Goal: Task Accomplishment & Management: Use online tool/utility

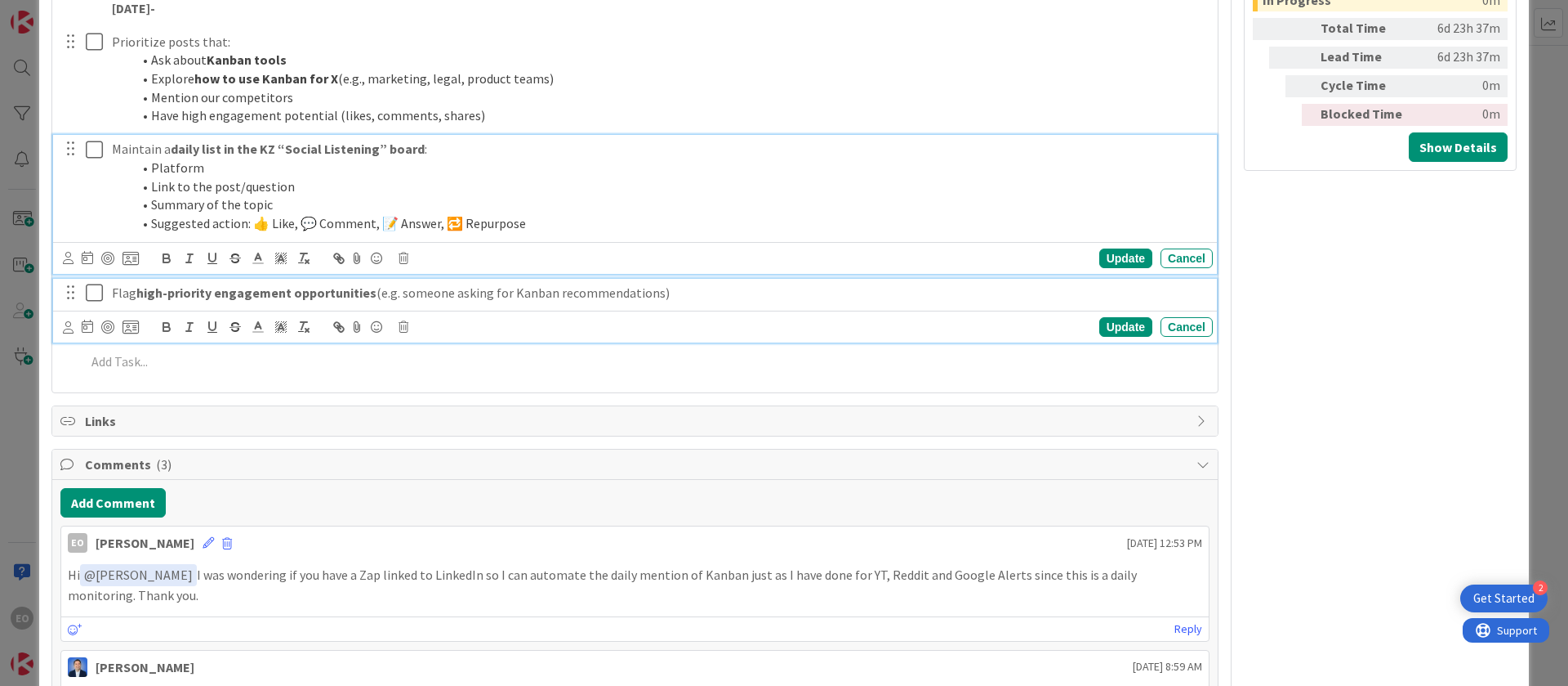
scroll to position [908, 0]
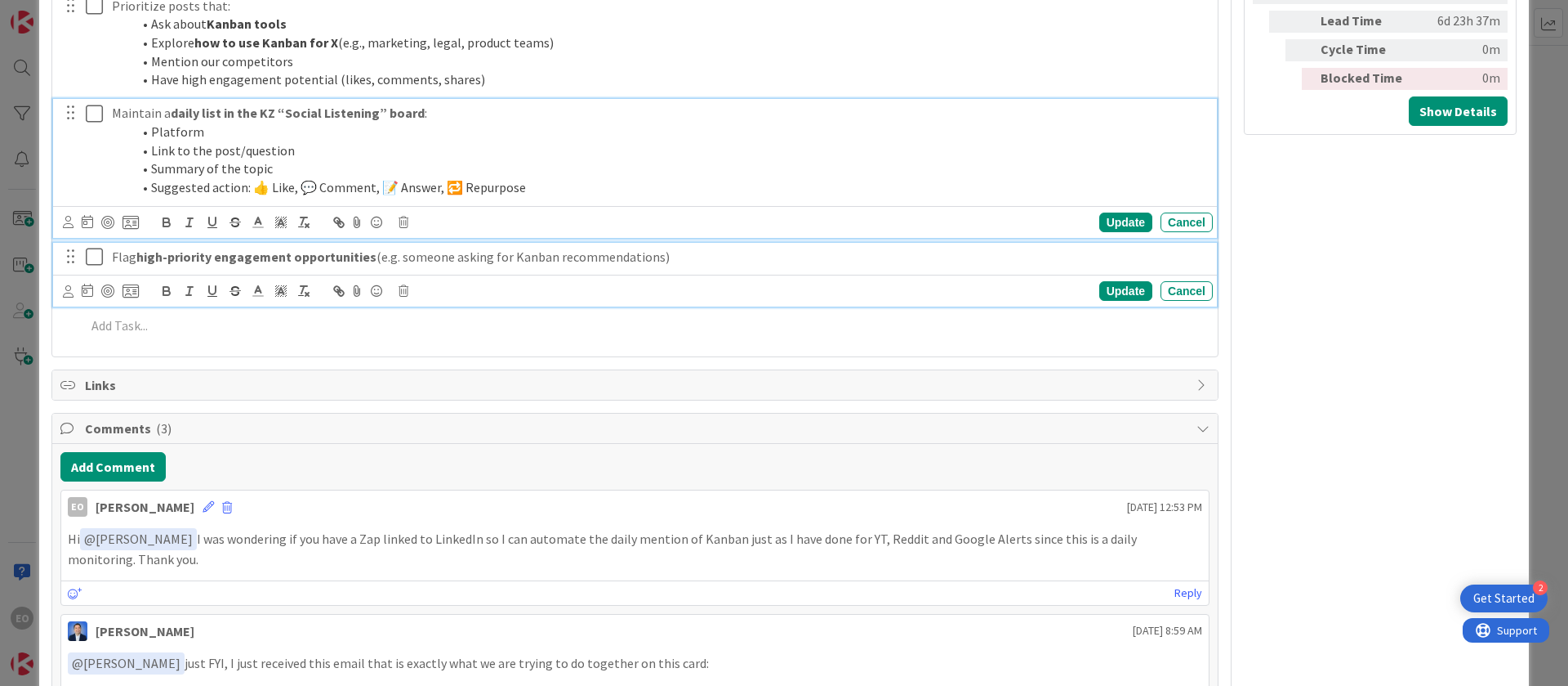
click at [629, 143] on div "Maintain a daily list in the KZ “Social Listening” board : Platform Link to the…" at bounding box center [658, 151] width 1107 height 103
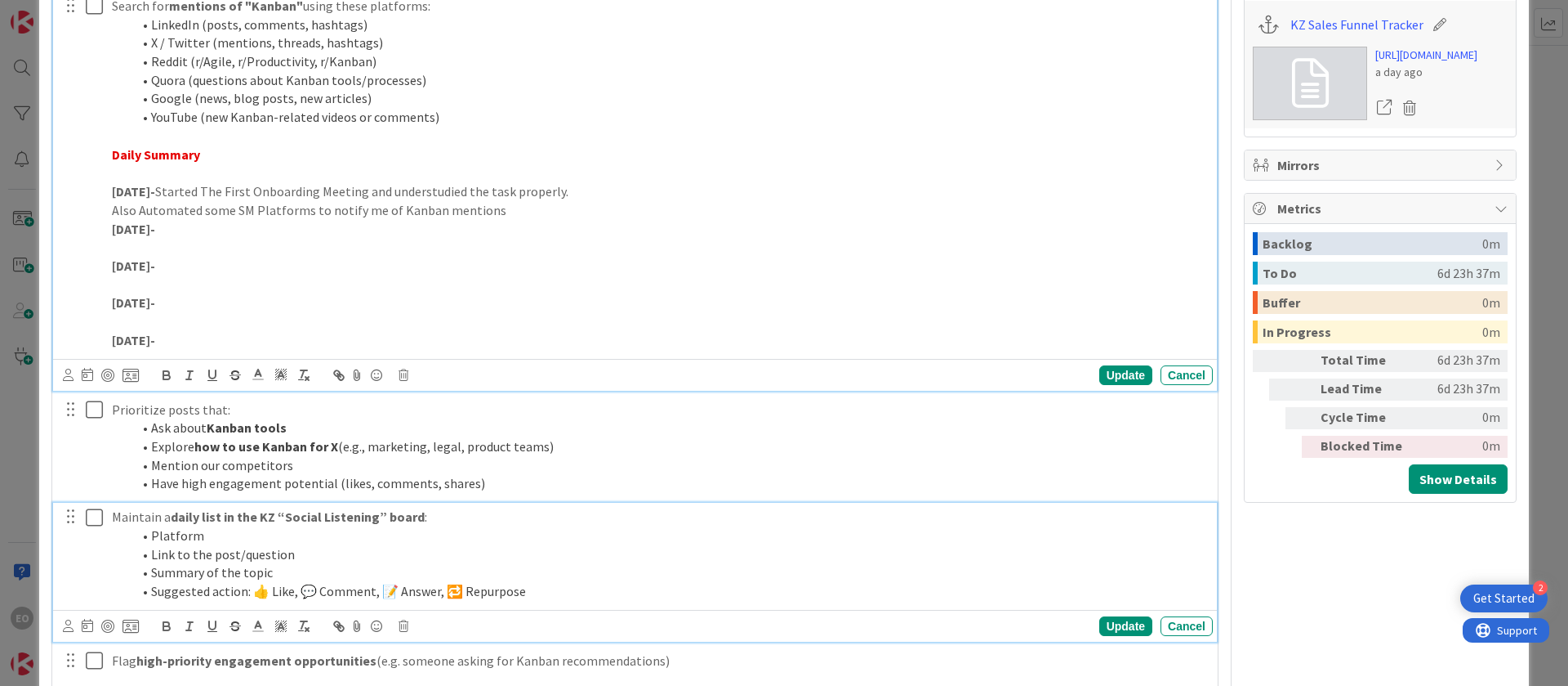
scroll to position [577, 0]
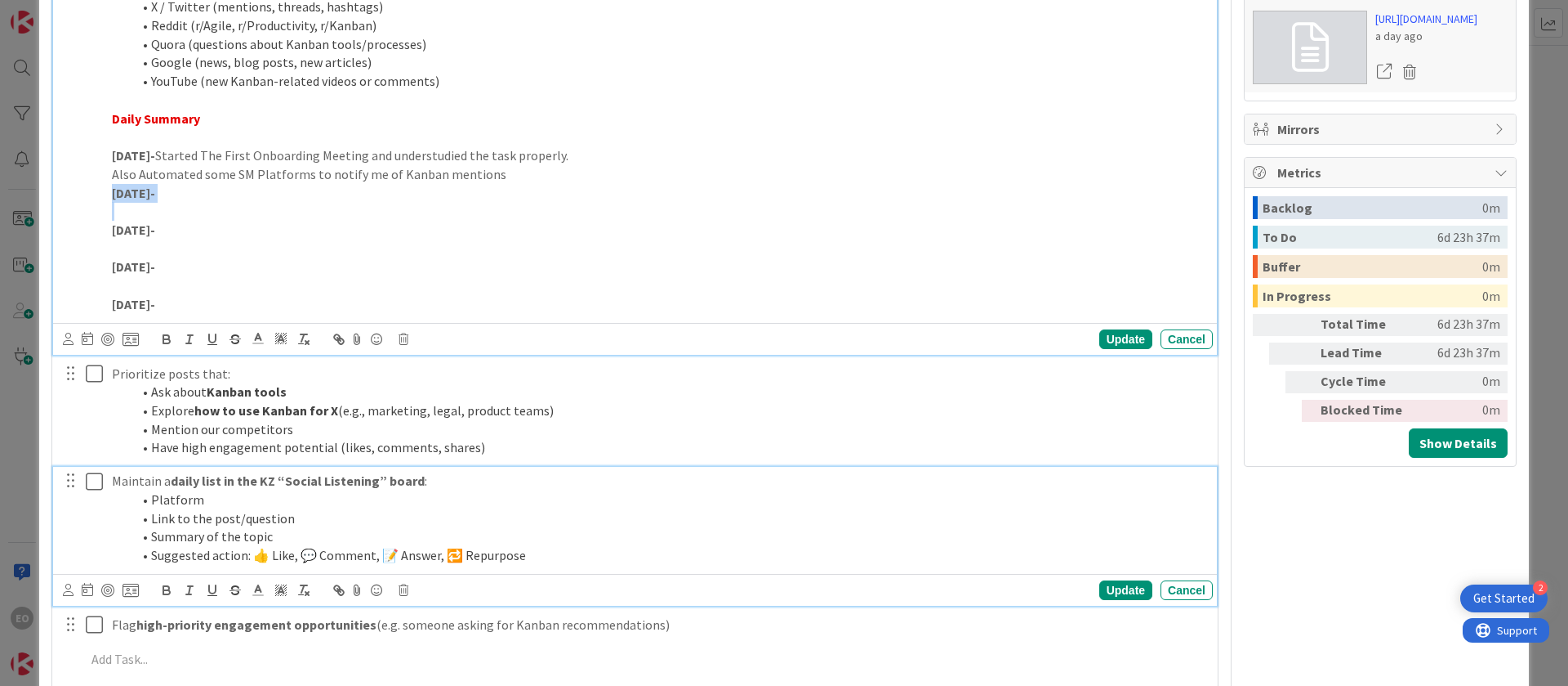
drag, startPoint x: 112, startPoint y: 184, endPoint x: 120, endPoint y: 216, distance: 33.0
click at [120, 216] on div "Search for mentions of "Kanban" using these platforms: LinkedIn (posts, comment…" at bounding box center [658, 137] width 1107 height 363
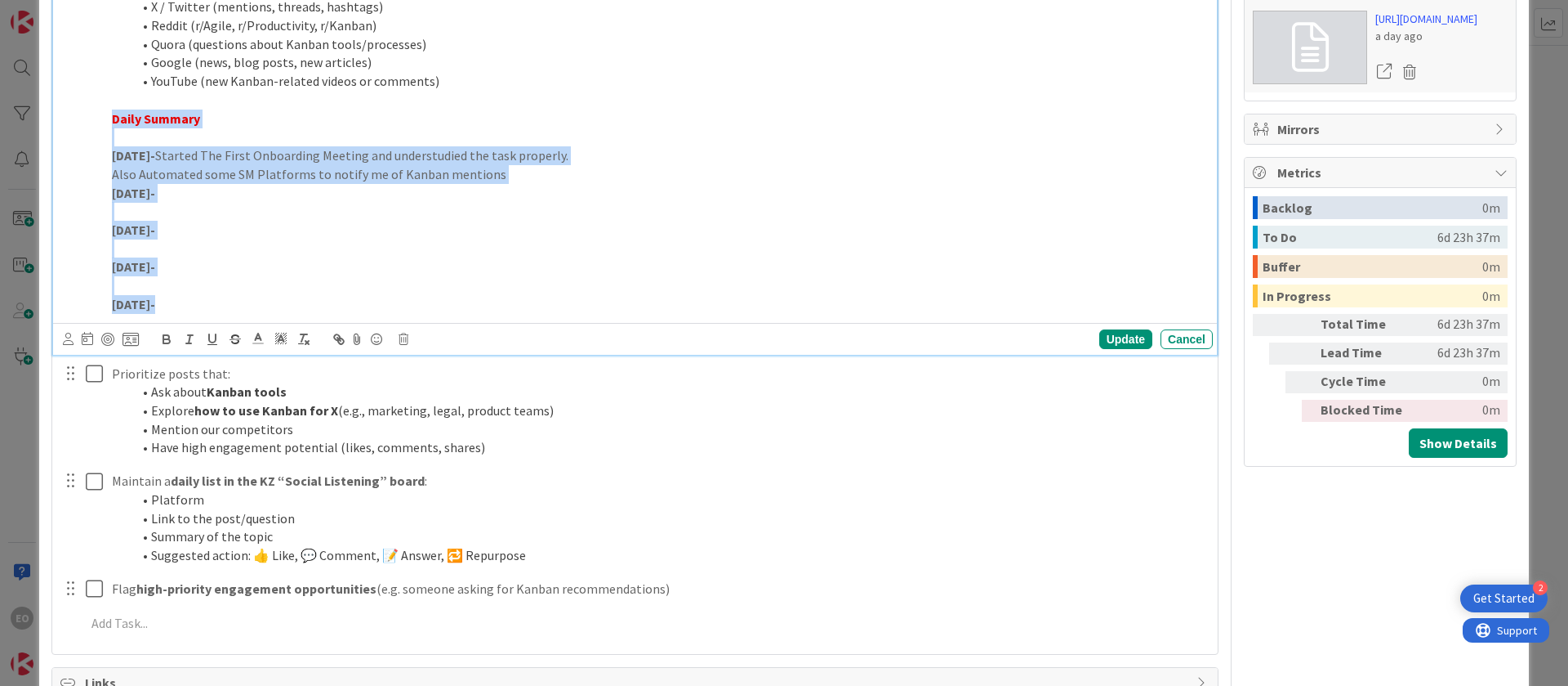
drag, startPoint x: 111, startPoint y: 116, endPoint x: 188, endPoint y: 297, distance: 196.7
click at [188, 301] on div "Search for mentions of "Kanban" using these platforms: LinkedIn (posts, comment…" at bounding box center [658, 137] width 1107 height 363
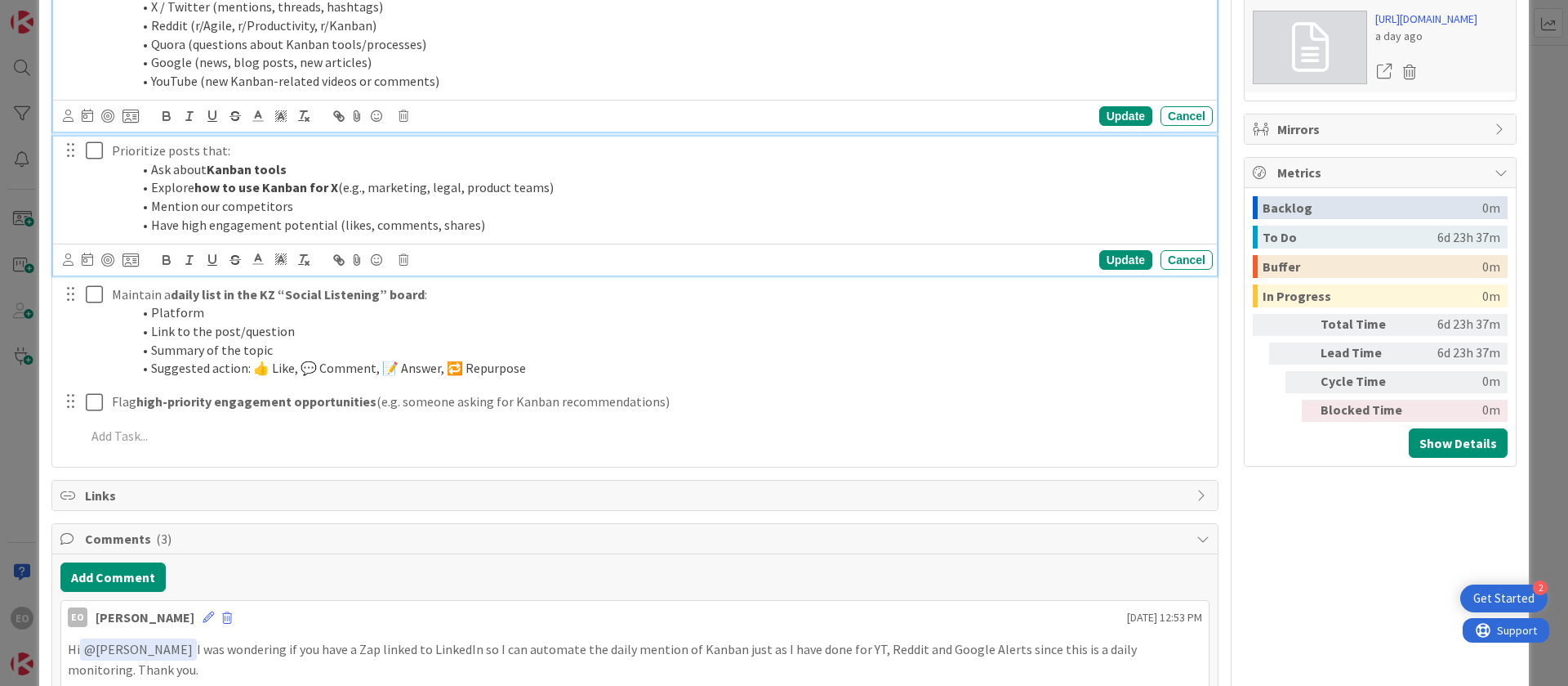
click at [444, 198] on li "Mention our competitors" at bounding box center [669, 206] width 1075 height 19
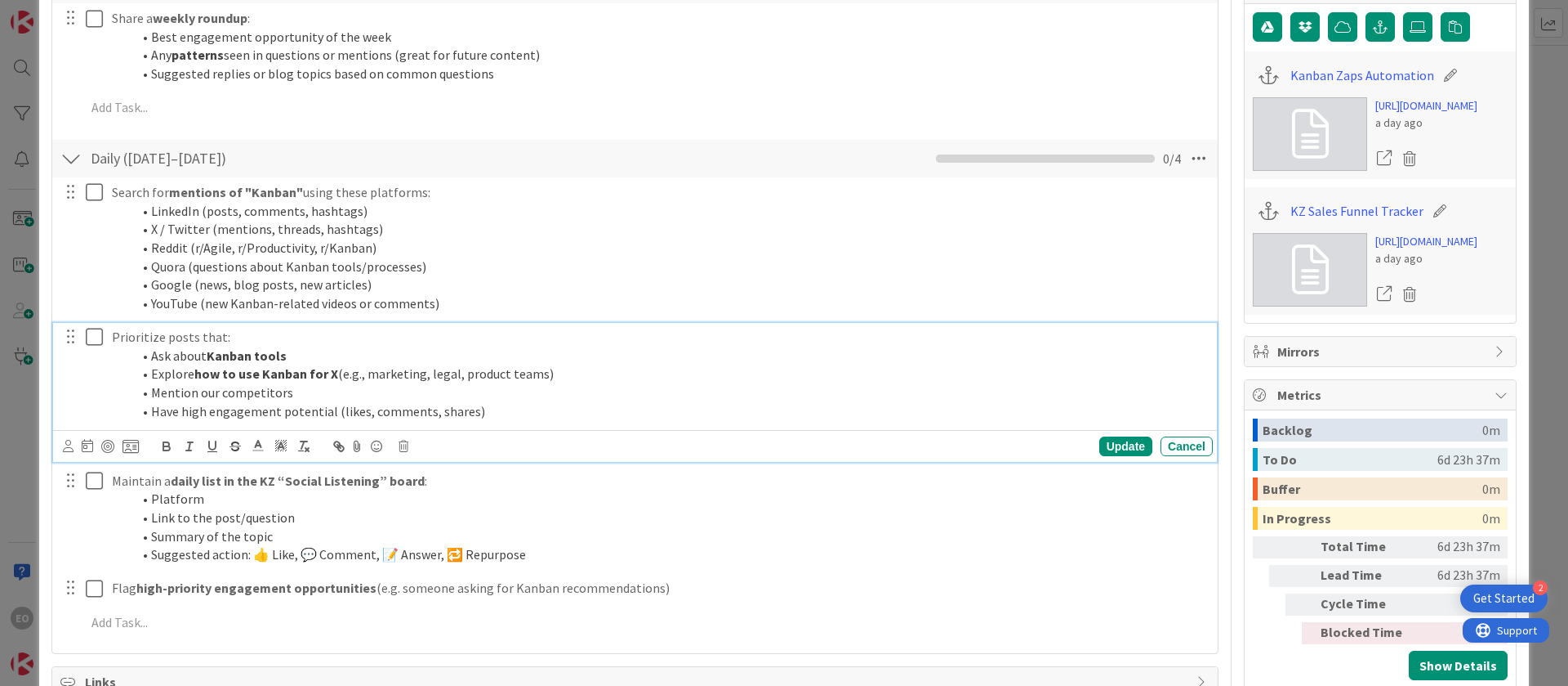
scroll to position [296, 0]
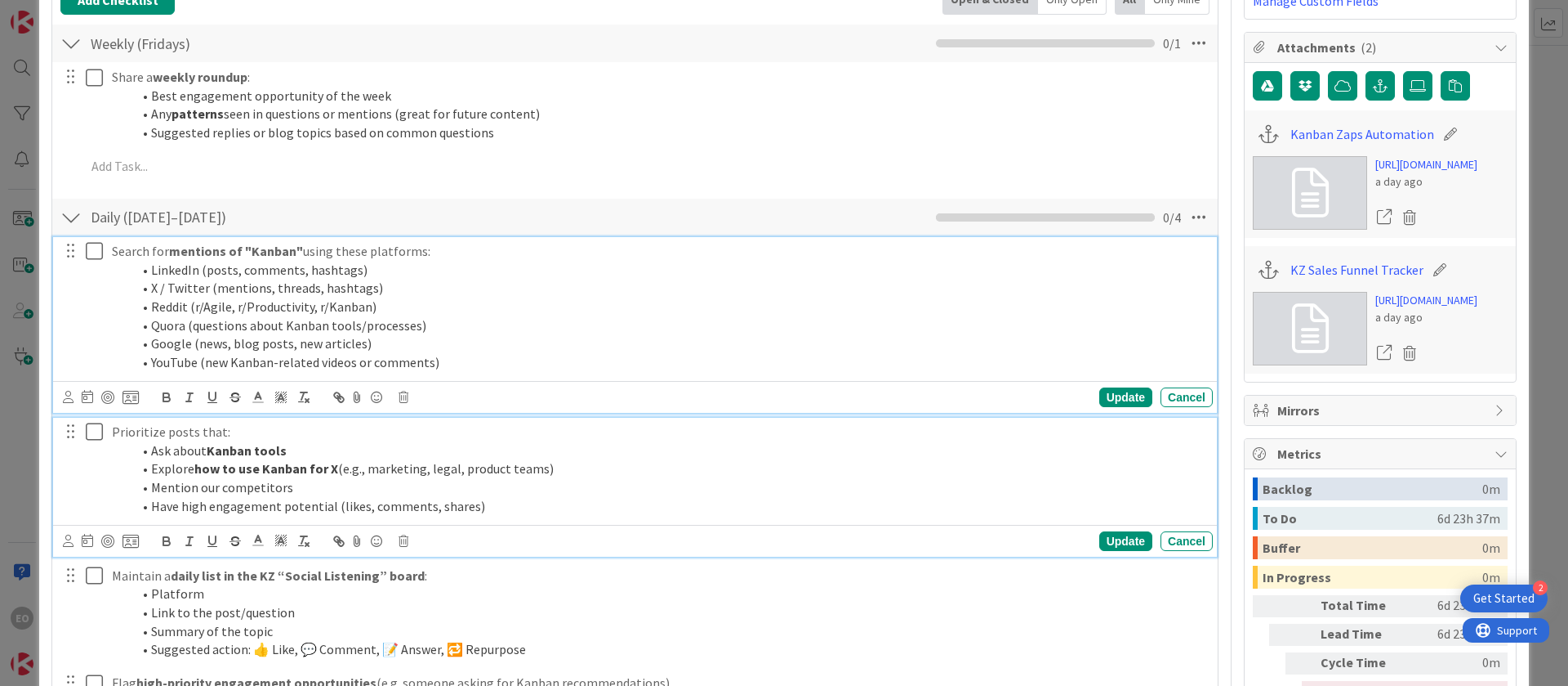
click at [88, 253] on icon at bounding box center [94, 251] width 17 height 20
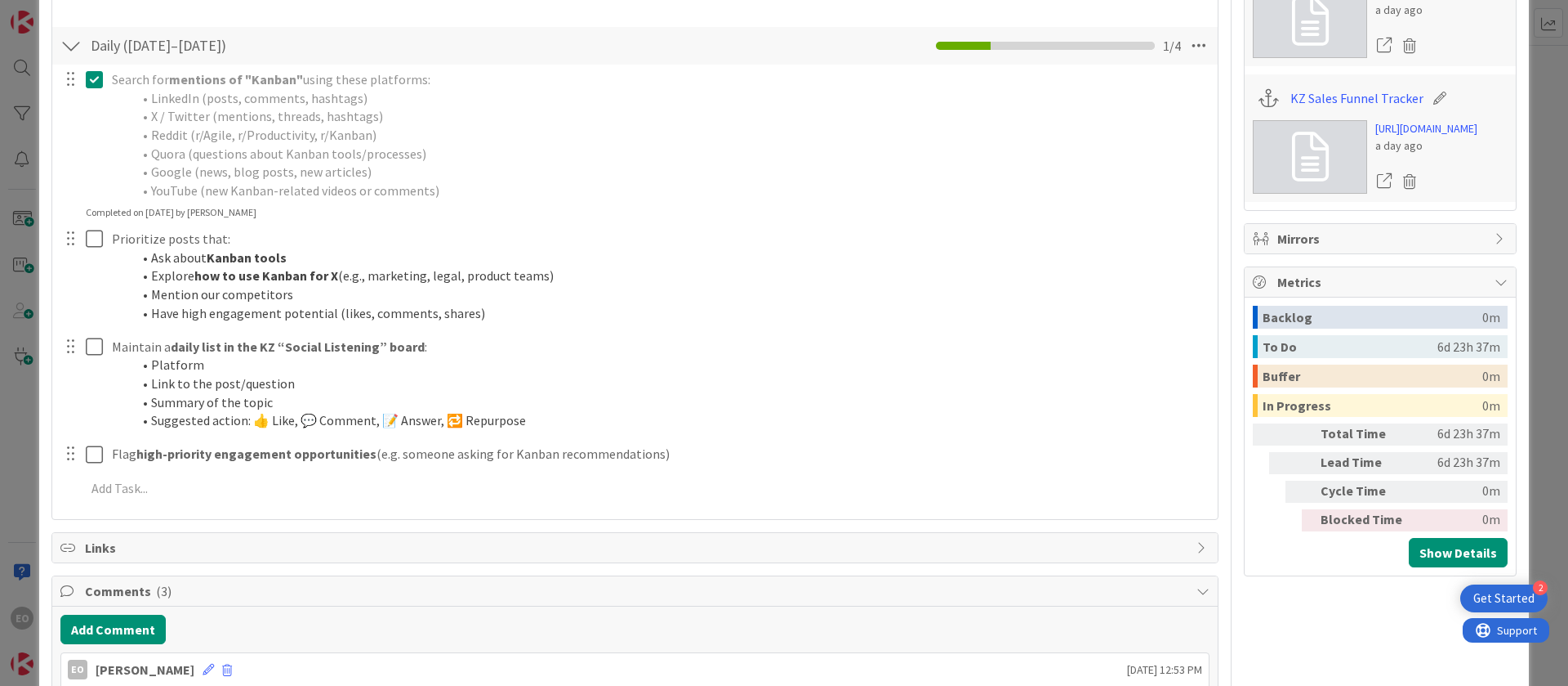
scroll to position [490, 0]
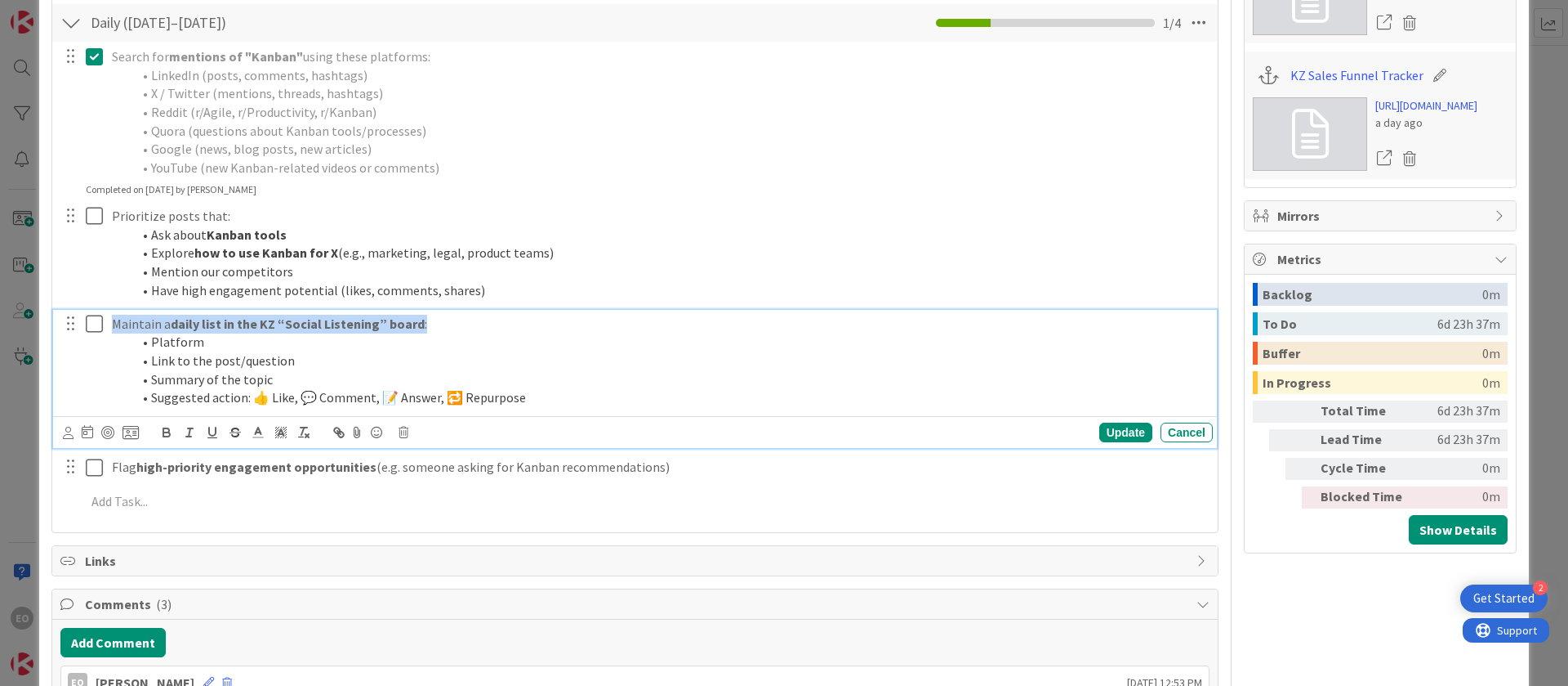
drag, startPoint x: 112, startPoint y: 325, endPoint x: 423, endPoint y: 322, distance: 311.0
click at [423, 322] on p "Maintain a daily list in the KZ “Social Listening” board :" at bounding box center [659, 324] width 1095 height 19
copy p "Maintain a daily list in the KZ “Social Listening” board :"
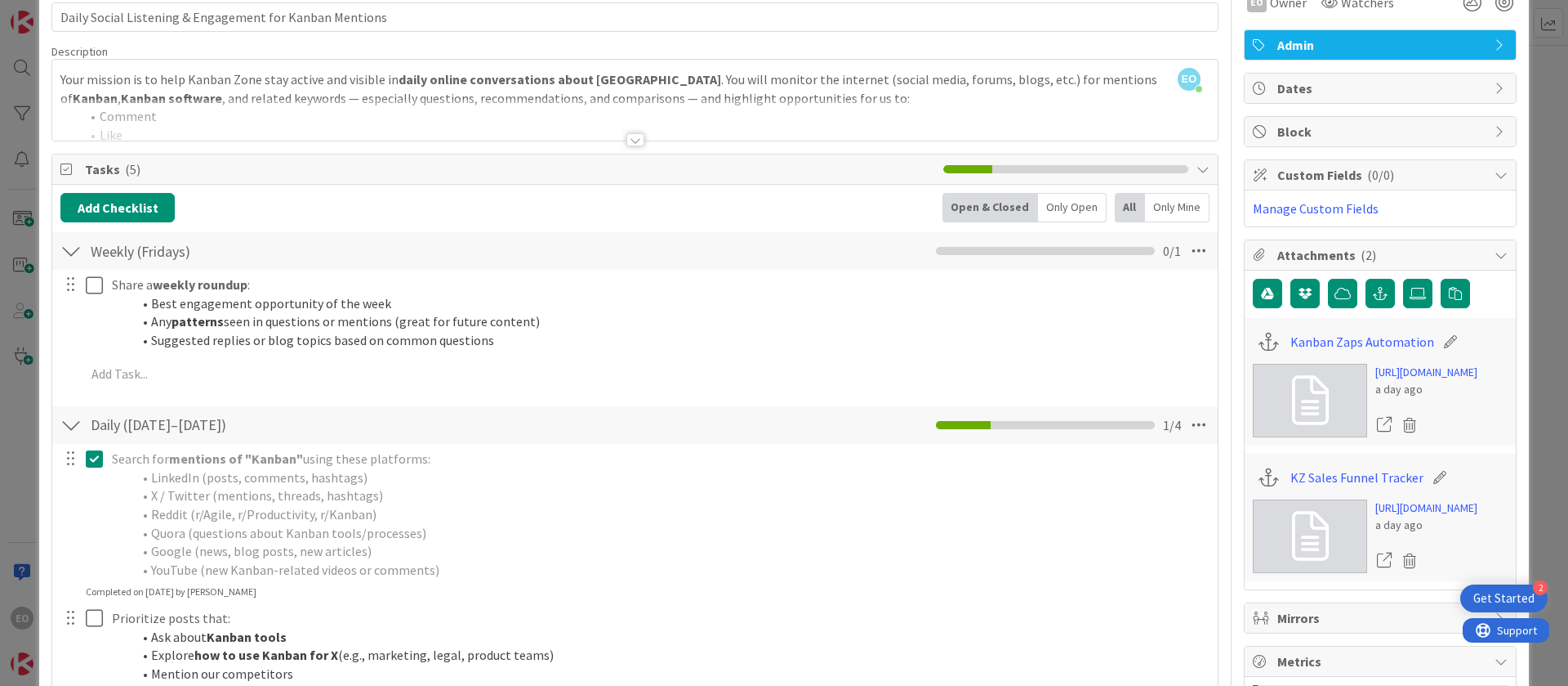
scroll to position [0, 0]
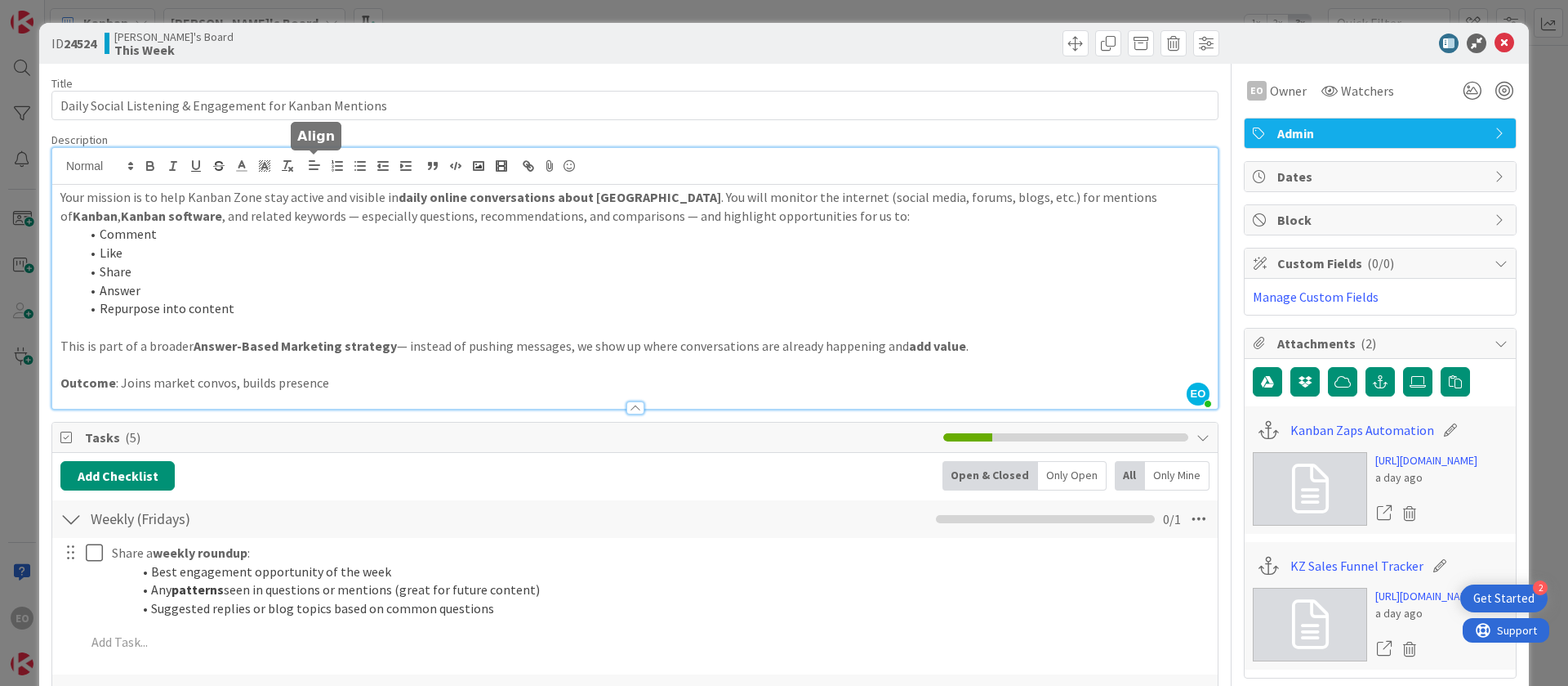
click at [320, 174] on div "EO [PERSON_NAME] joined 1 hr 6 m ago Your mission is to help Kanban Zone stay a…" at bounding box center [635, 278] width 1166 height 260
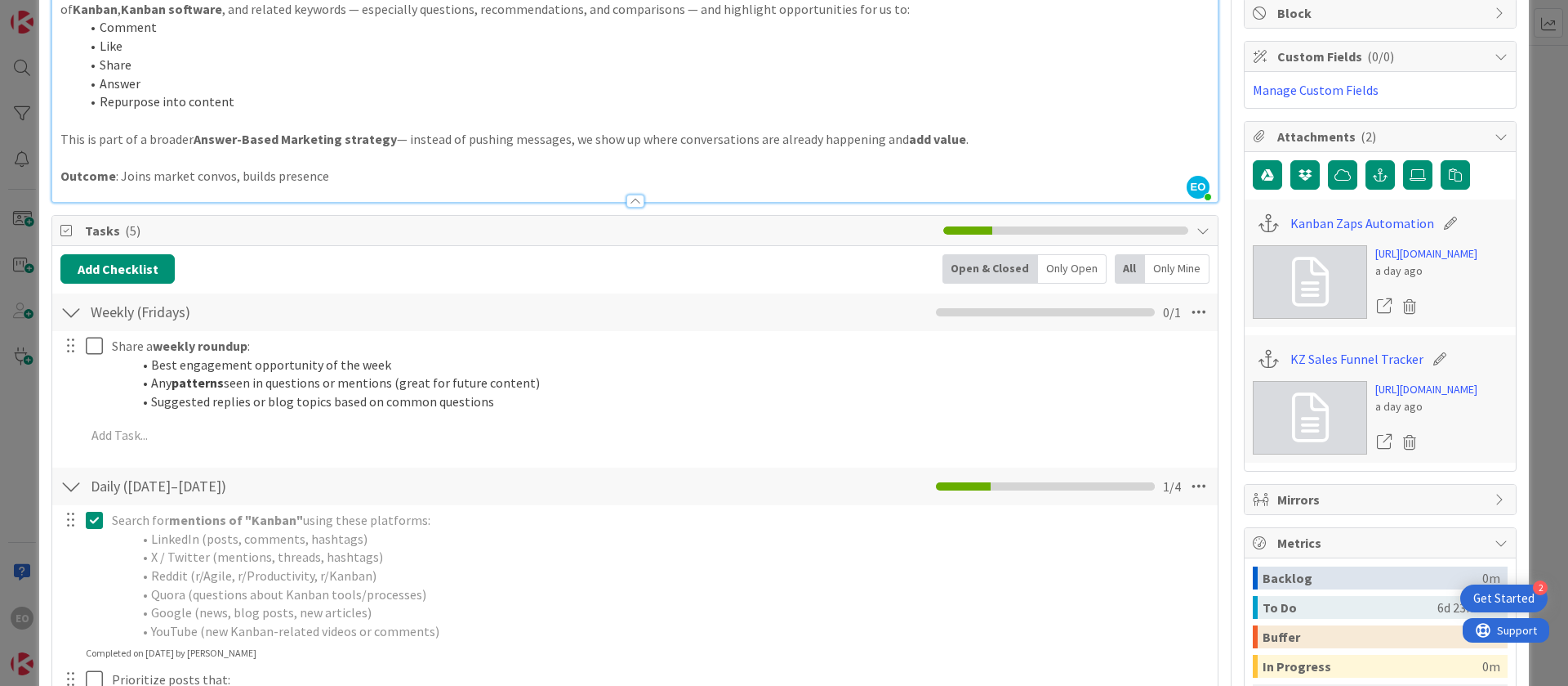
scroll to position [245, 0]
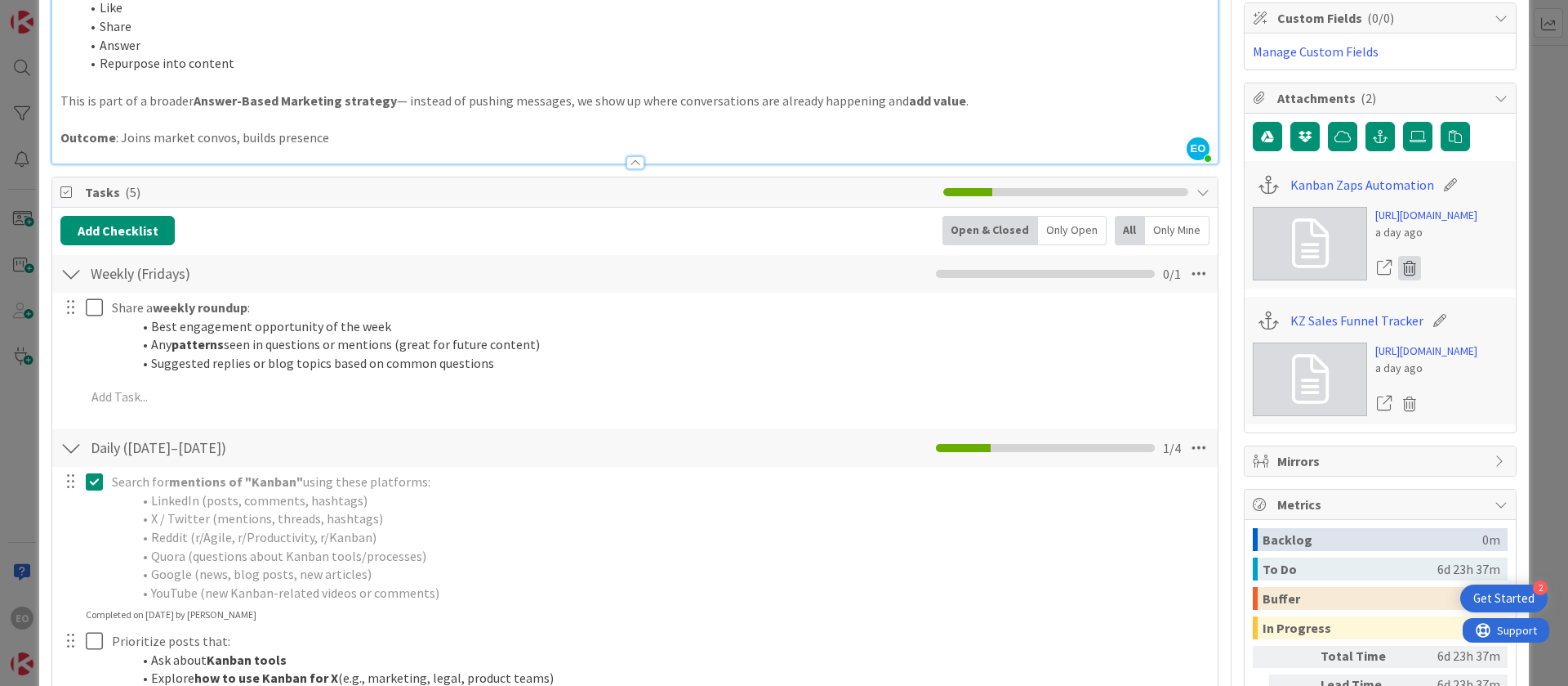
click at [1398, 281] on icon at bounding box center [1410, 268] width 23 height 25
click at [1227, 362] on button "Delete" at bounding box center [1257, 347] width 61 height 30
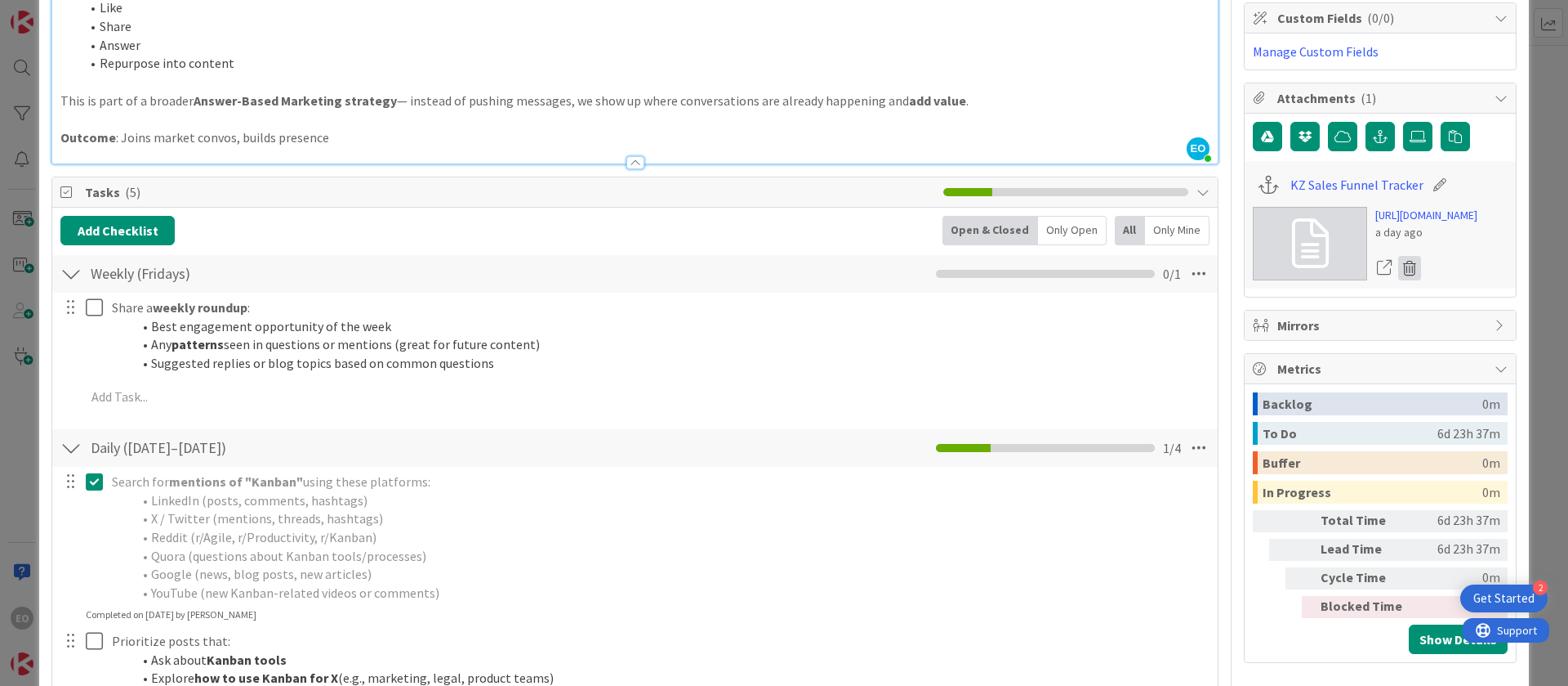
click at [1398, 281] on icon at bounding box center [1410, 268] width 23 height 25
click at [1237, 362] on button "Delete" at bounding box center [1257, 347] width 61 height 30
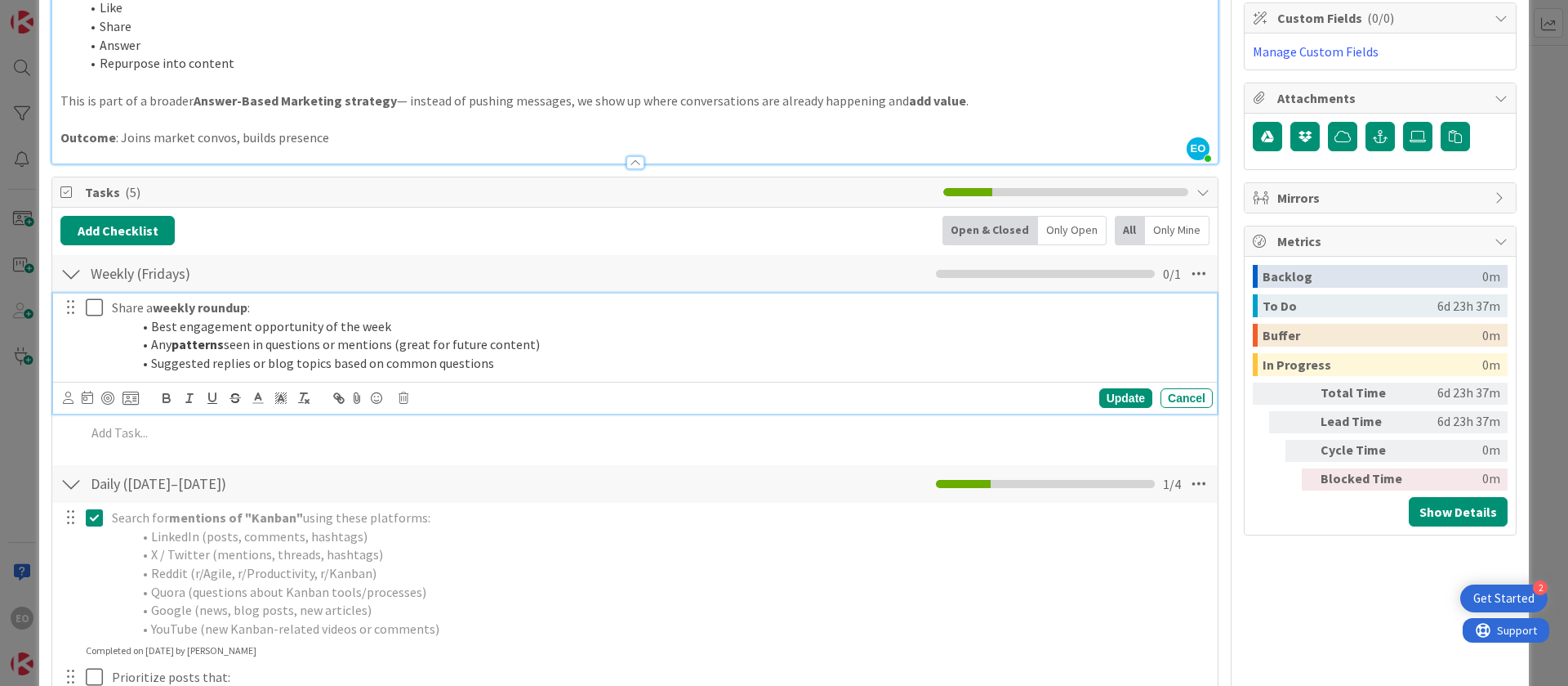
click at [741, 362] on li "Suggested replies or blog topics based on common questions" at bounding box center [669, 364] width 1075 height 19
click at [1301, 88] on span "Attachments" at bounding box center [1381, 97] width 209 height 20
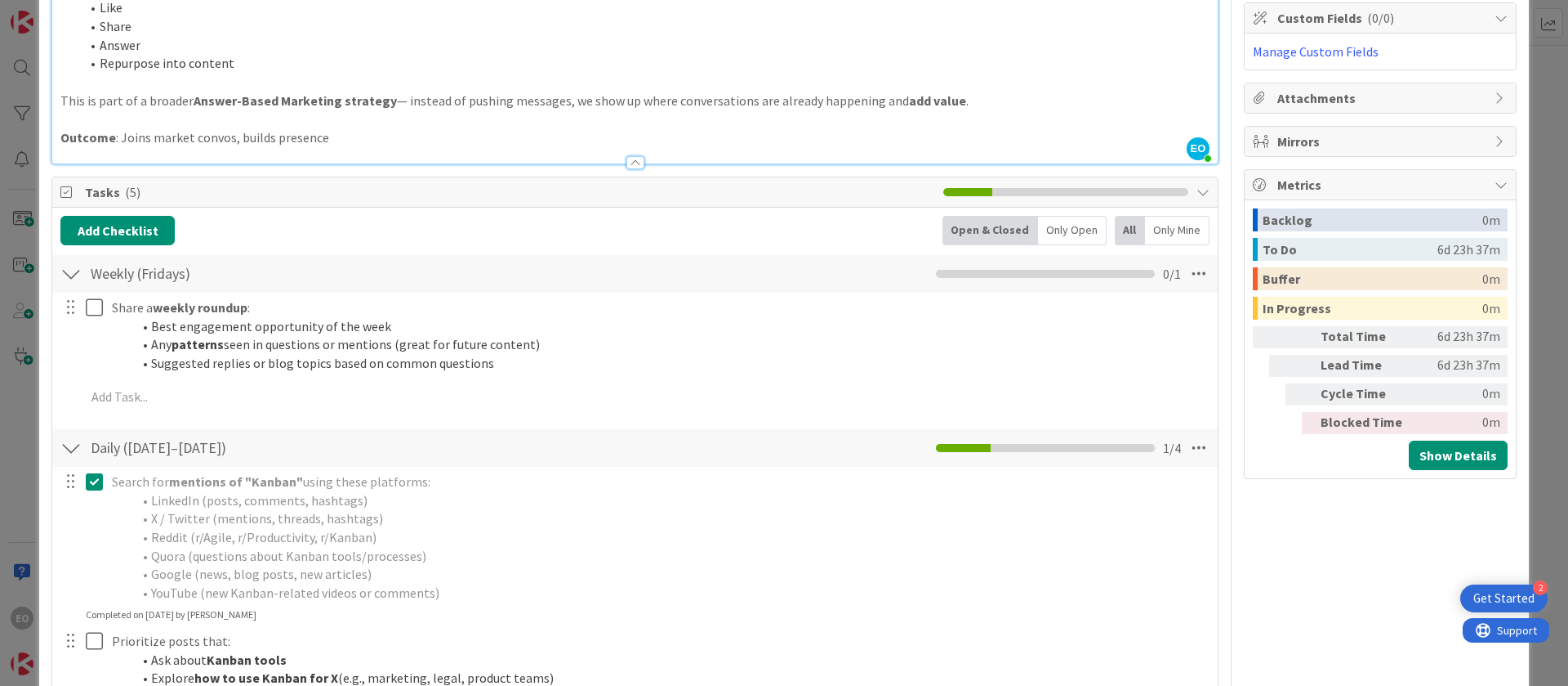
click at [1301, 88] on span "Attachments" at bounding box center [1381, 97] width 209 height 20
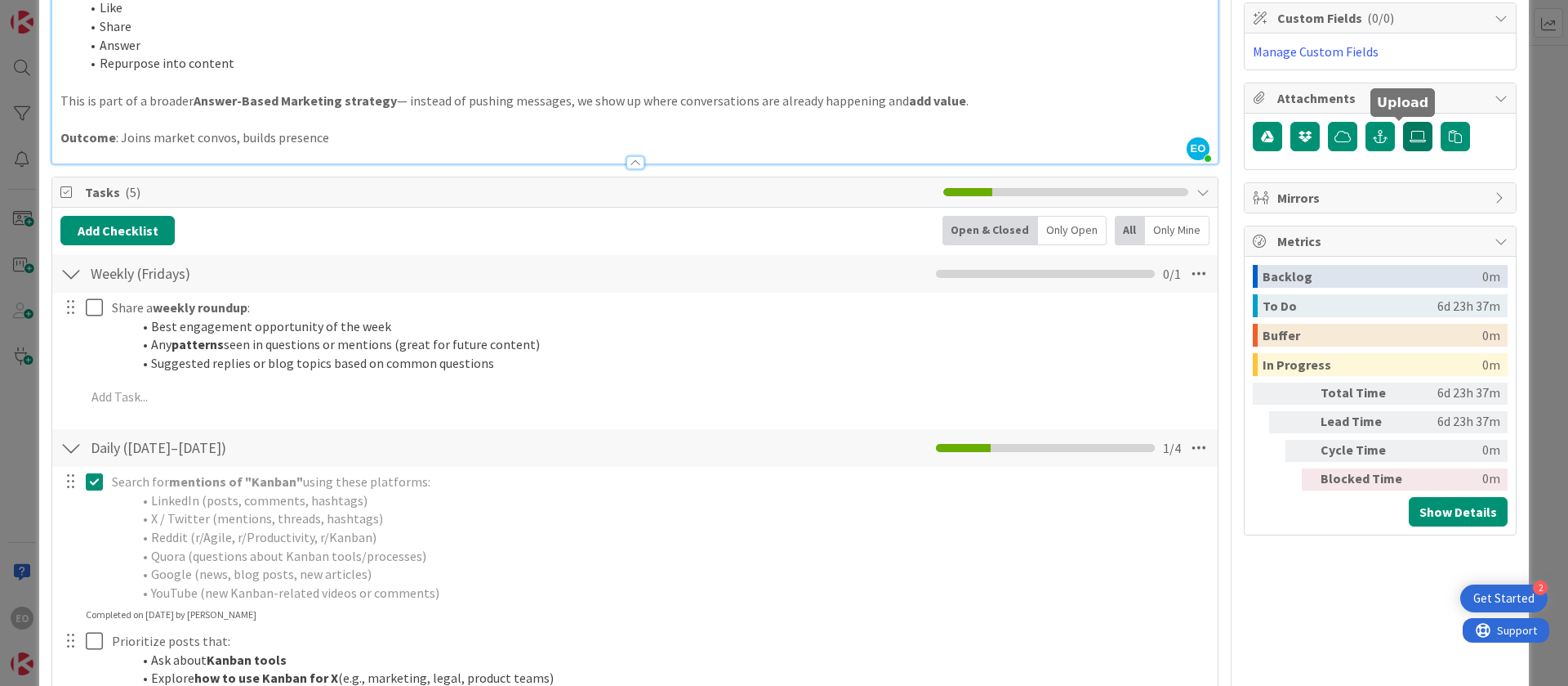
click at [1403, 135] on label at bounding box center [1417, 136] width 30 height 30
click at [1403, 122] on input "file" at bounding box center [1403, 122] width 0 height 0
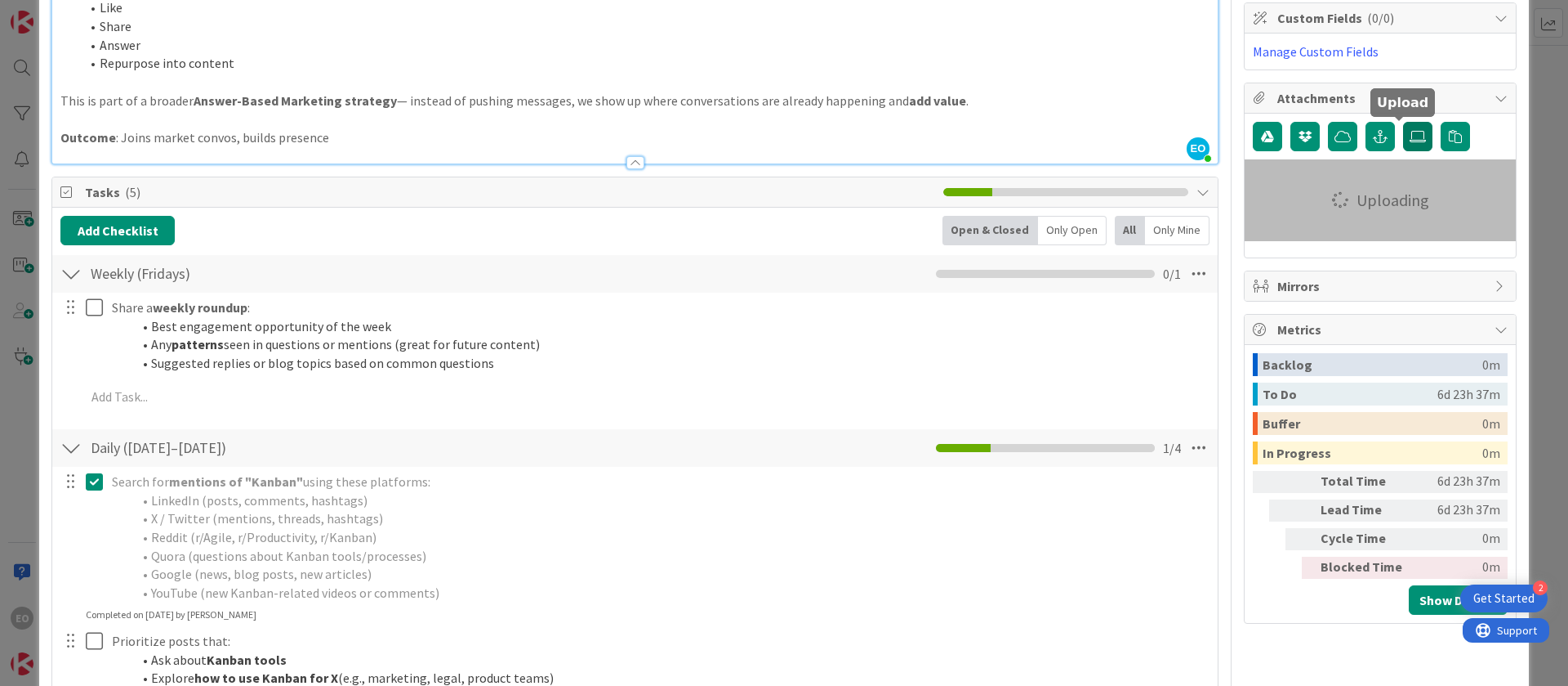
click at [1410, 134] on icon at bounding box center [1417, 136] width 16 height 13
click at [1403, 122] on input "file" at bounding box center [1403, 122] width 0 height 0
